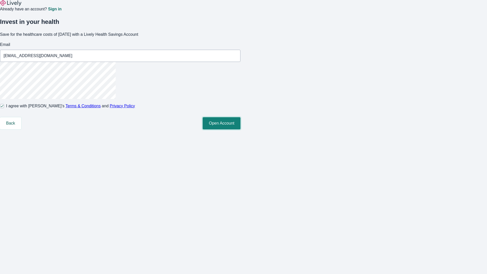
click at [241, 129] on button "Open Account" at bounding box center [222, 123] width 38 height 12
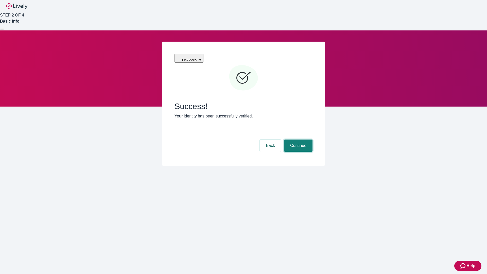
click at [298, 140] on button "Continue" at bounding box center [298, 146] width 28 height 12
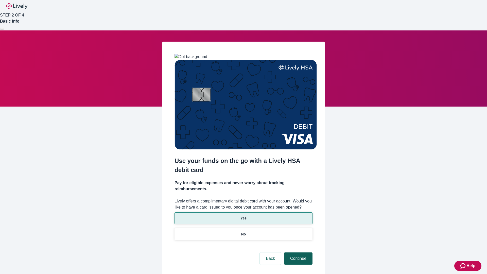
click at [243, 216] on p "Yes" at bounding box center [244, 218] width 6 height 5
click at [298, 252] on button "Continue" at bounding box center [298, 258] width 28 height 12
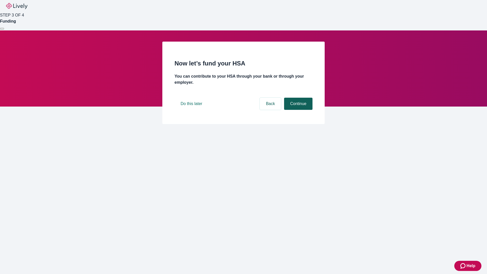
click at [298, 110] on button "Continue" at bounding box center [298, 104] width 28 height 12
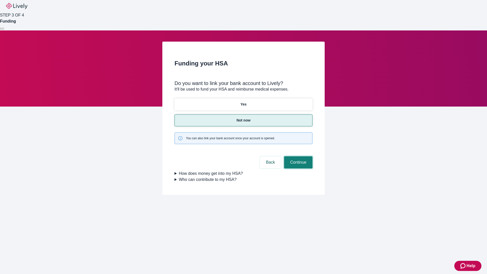
click at [298, 156] on button "Continue" at bounding box center [298, 162] width 28 height 12
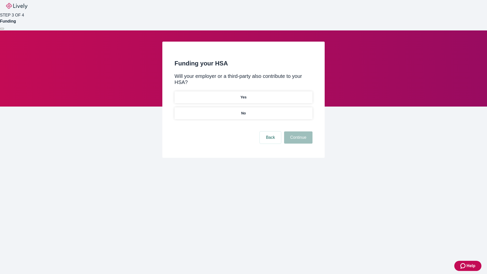
click at [243, 111] on p "No" at bounding box center [243, 113] width 5 height 5
click at [298, 131] on button "Continue" at bounding box center [298, 137] width 28 height 12
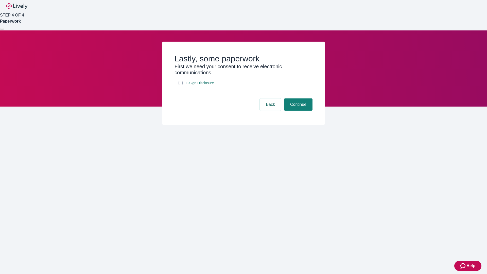
click at [181, 85] on input "E-Sign Disclosure" at bounding box center [181, 83] width 4 height 4
checkbox input "true"
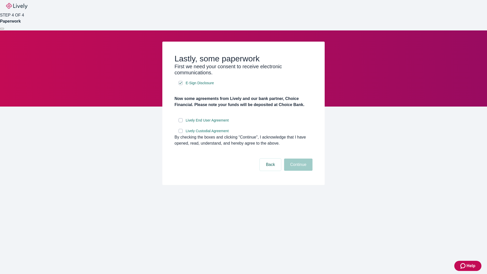
click at [181, 122] on input "Lively End User Agreement" at bounding box center [181, 120] width 4 height 4
checkbox input "true"
click at [181, 133] on input "Lively Custodial Agreement" at bounding box center [181, 131] width 4 height 4
checkbox input "true"
click at [298, 171] on button "Continue" at bounding box center [298, 165] width 28 height 12
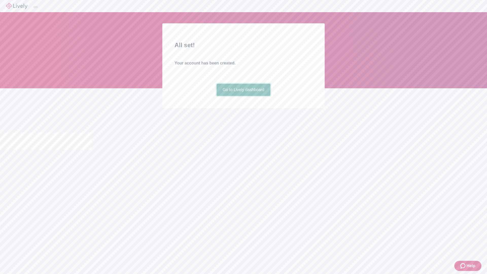
click at [243, 96] on link "Go to Lively dashboard" at bounding box center [244, 90] width 54 height 12
